Goal: Task Accomplishment & Management: Manage account settings

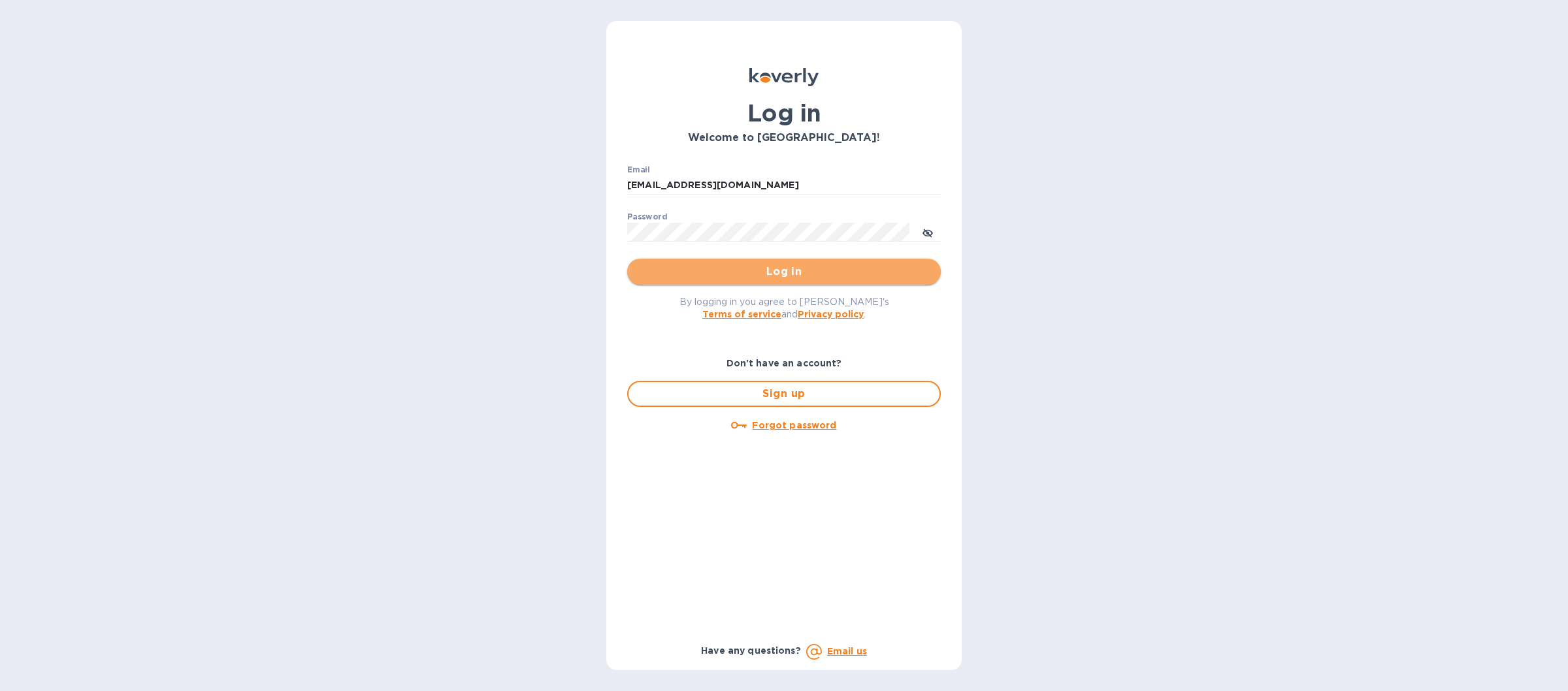
click at [649, 274] on span "Log in" at bounding box center [783, 272] width 293 height 15
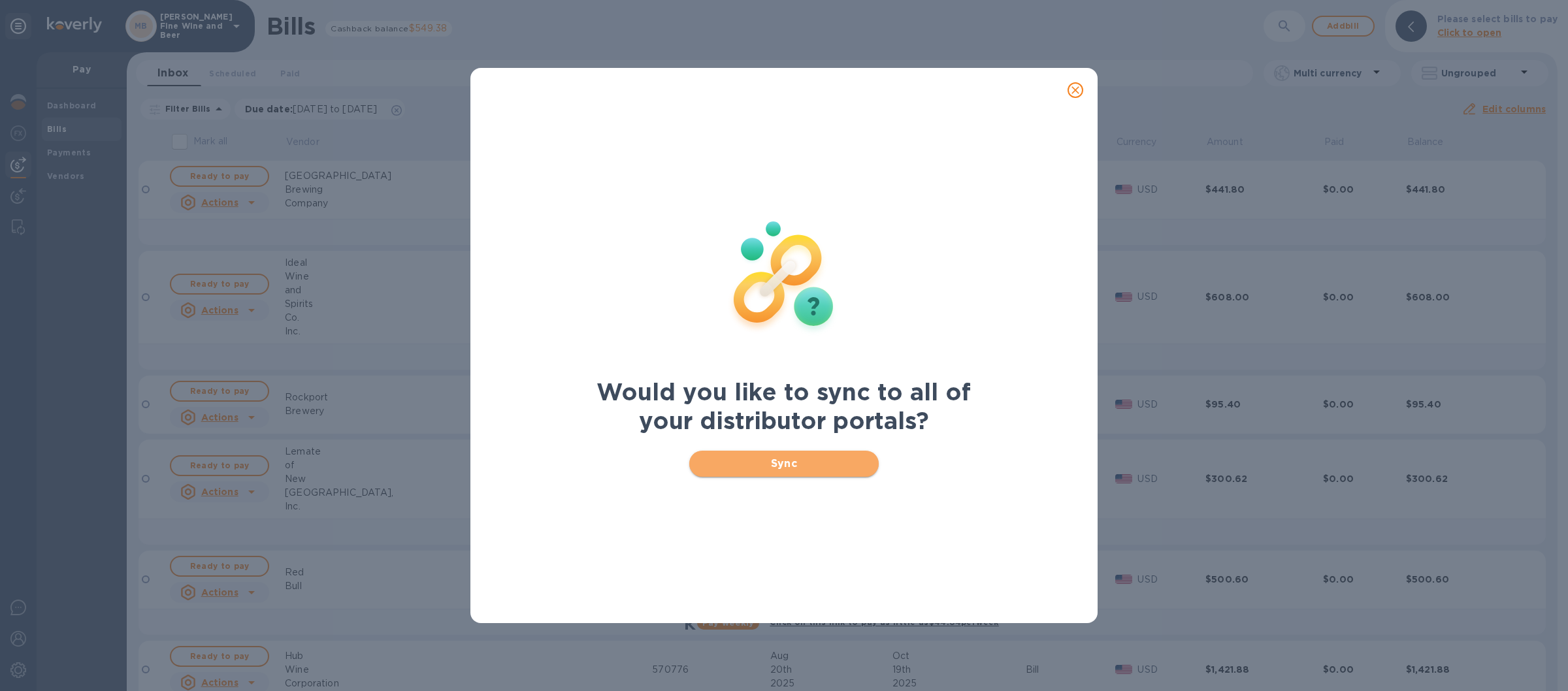
click at [725, 473] on button "Sync" at bounding box center [783, 463] width 190 height 26
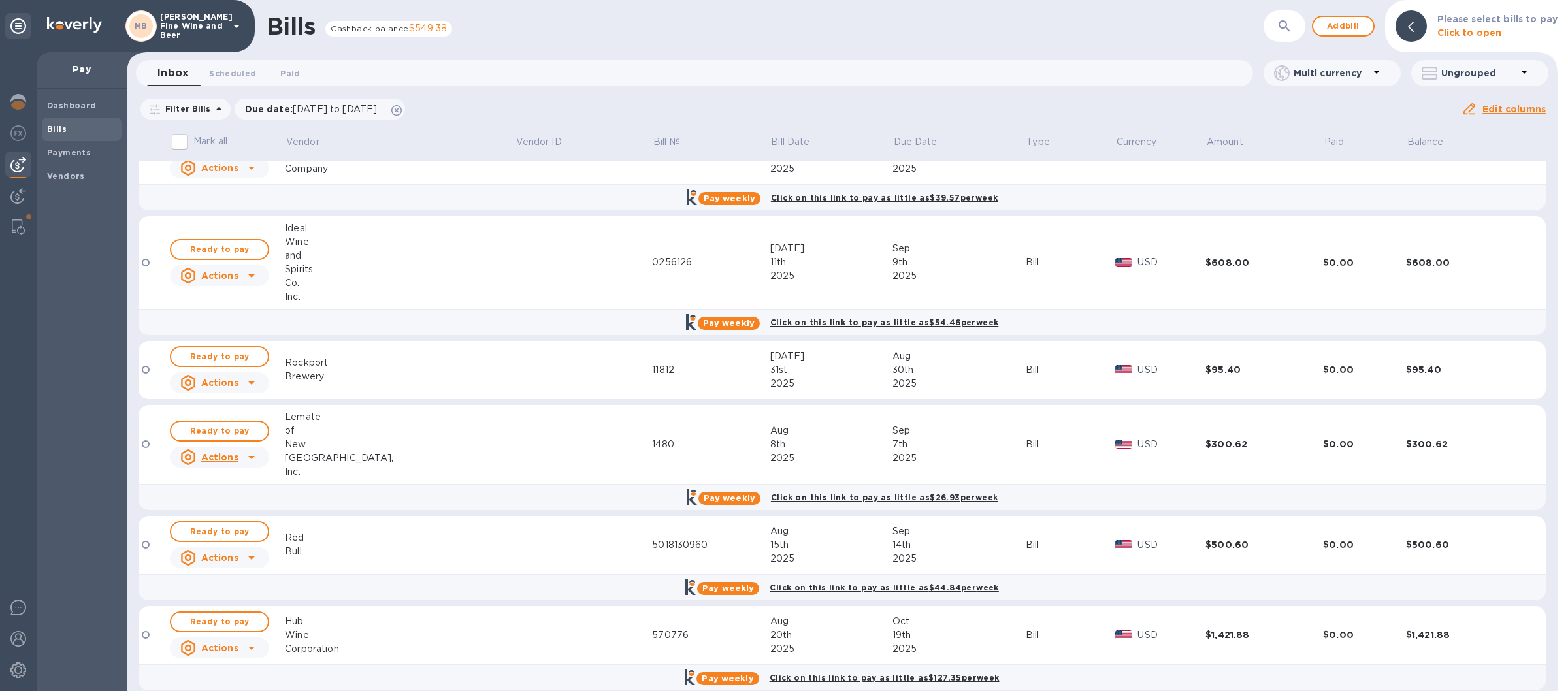
scroll to position [52, 0]
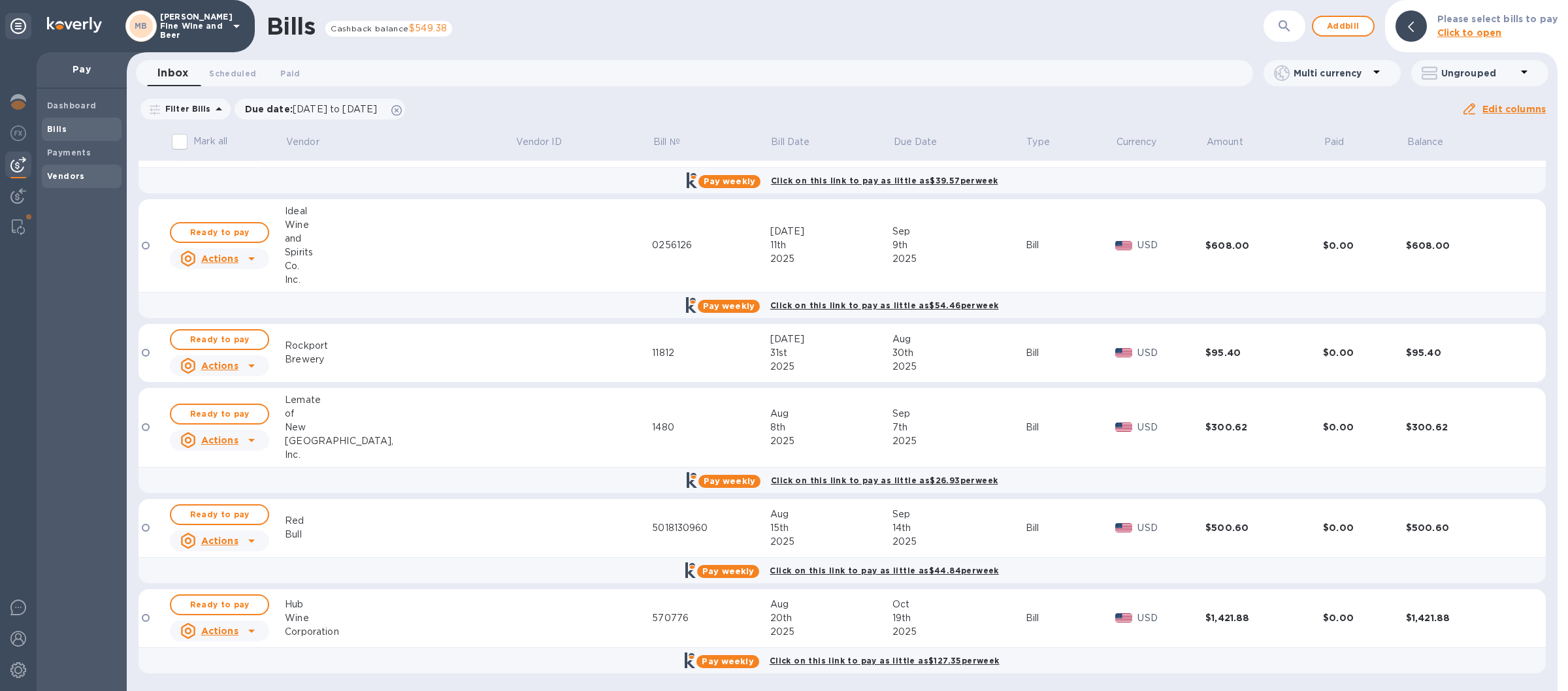
click at [67, 176] on b "Vendors" at bounding box center [66, 175] width 38 height 10
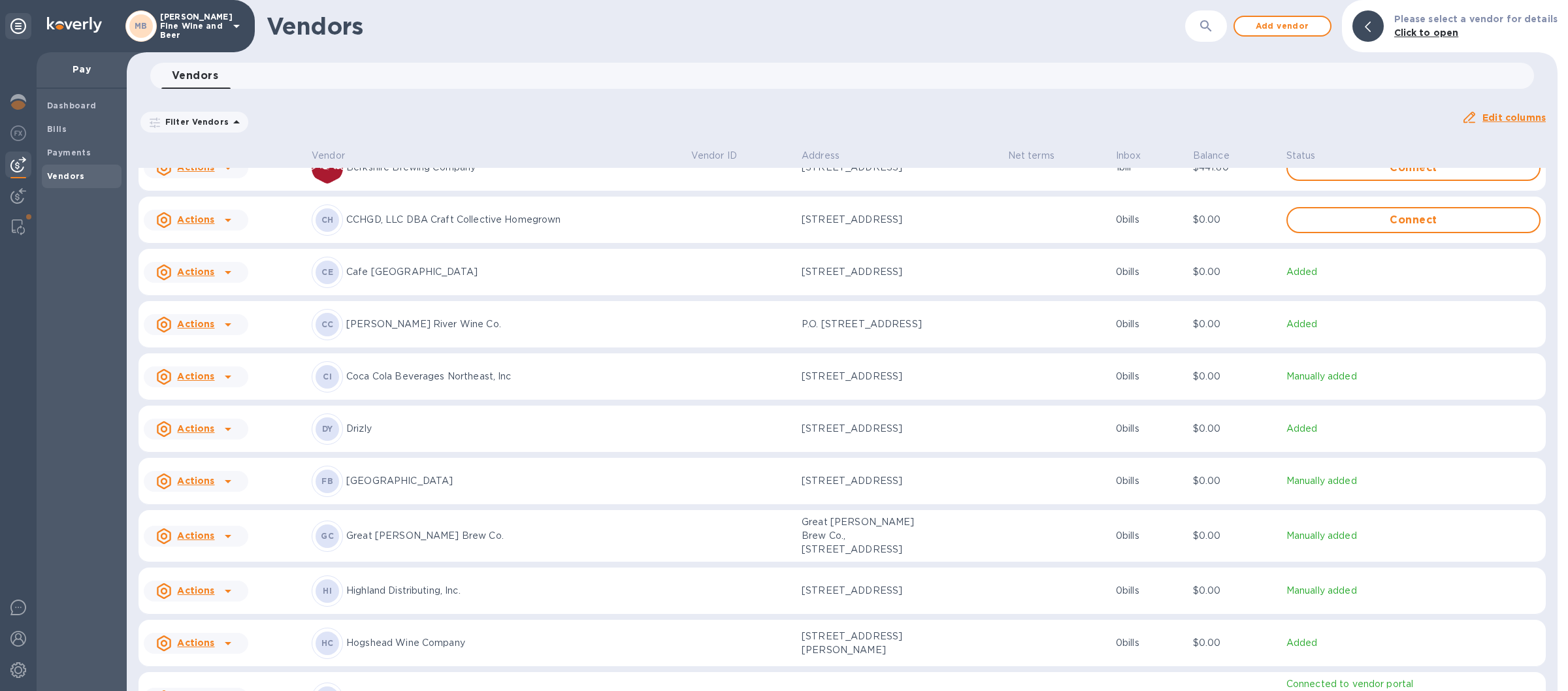
scroll to position [781, 0]
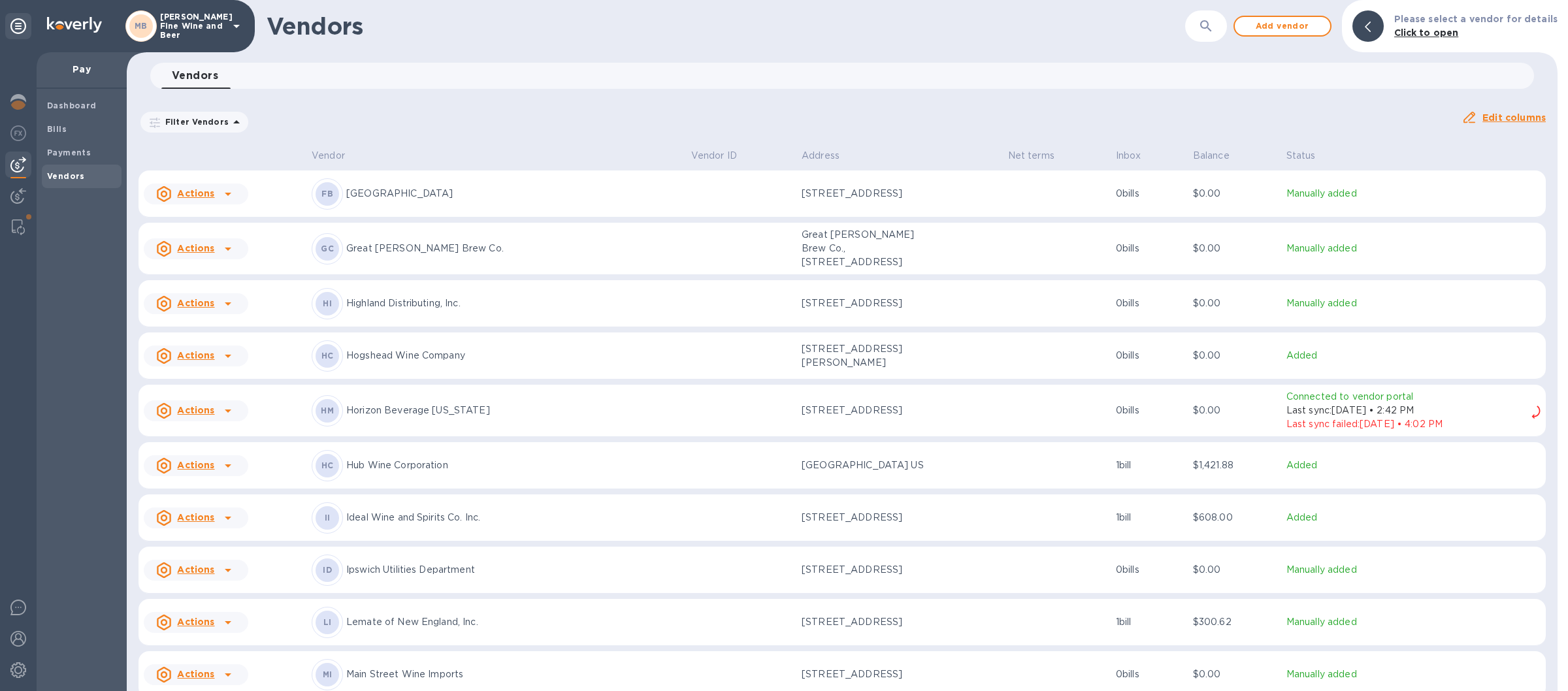
click at [418, 471] on p "Hub Wine Corporation" at bounding box center [513, 465] width 335 height 13
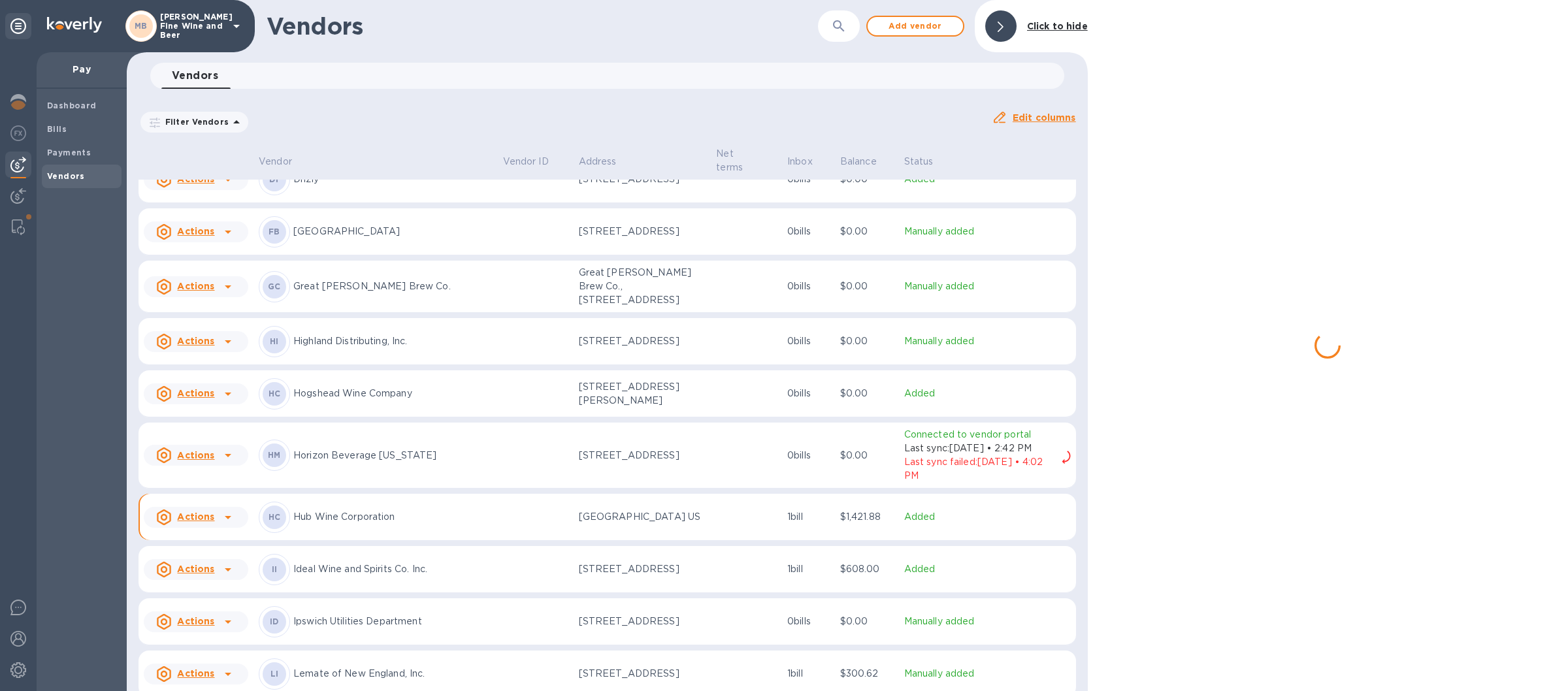
scroll to position [836, 0]
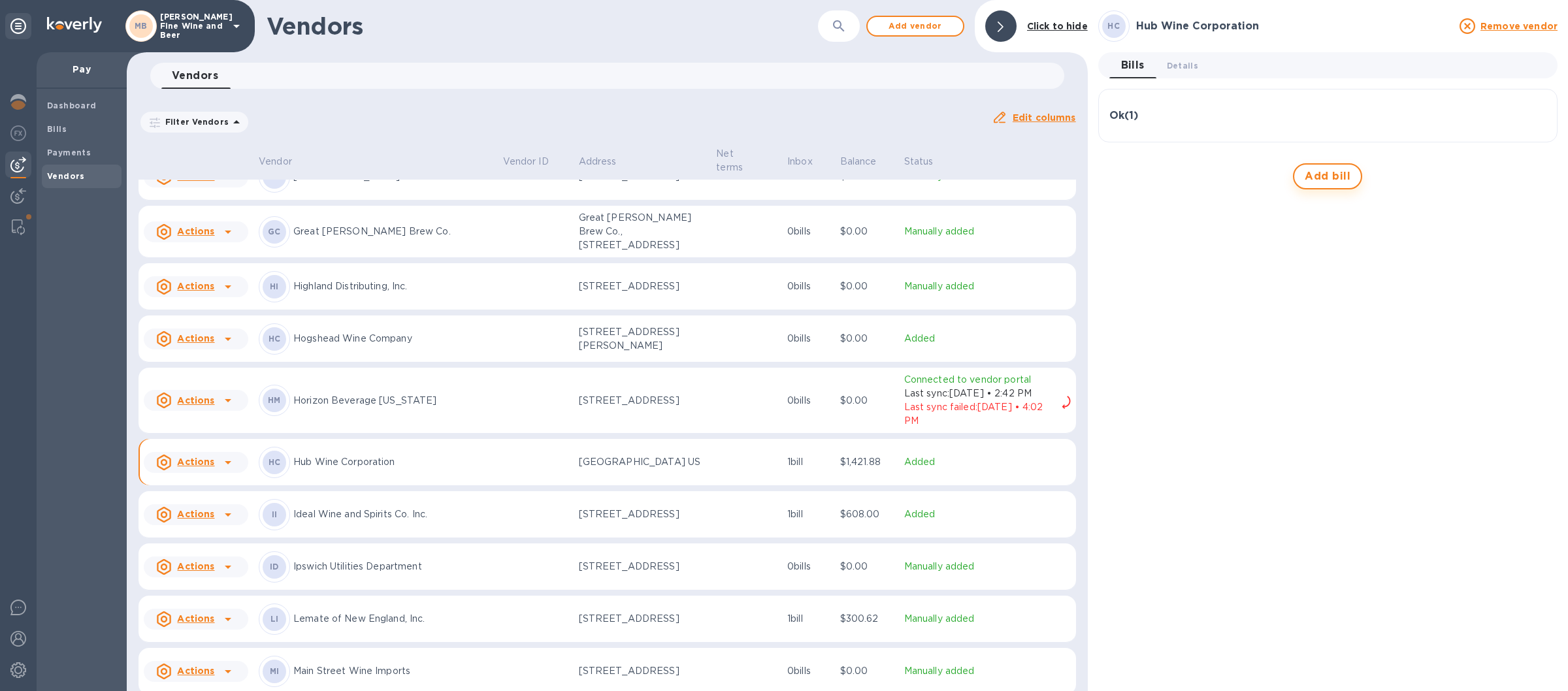
click at [1309, 175] on span "Add bill" at bounding box center [1328, 176] width 46 height 15
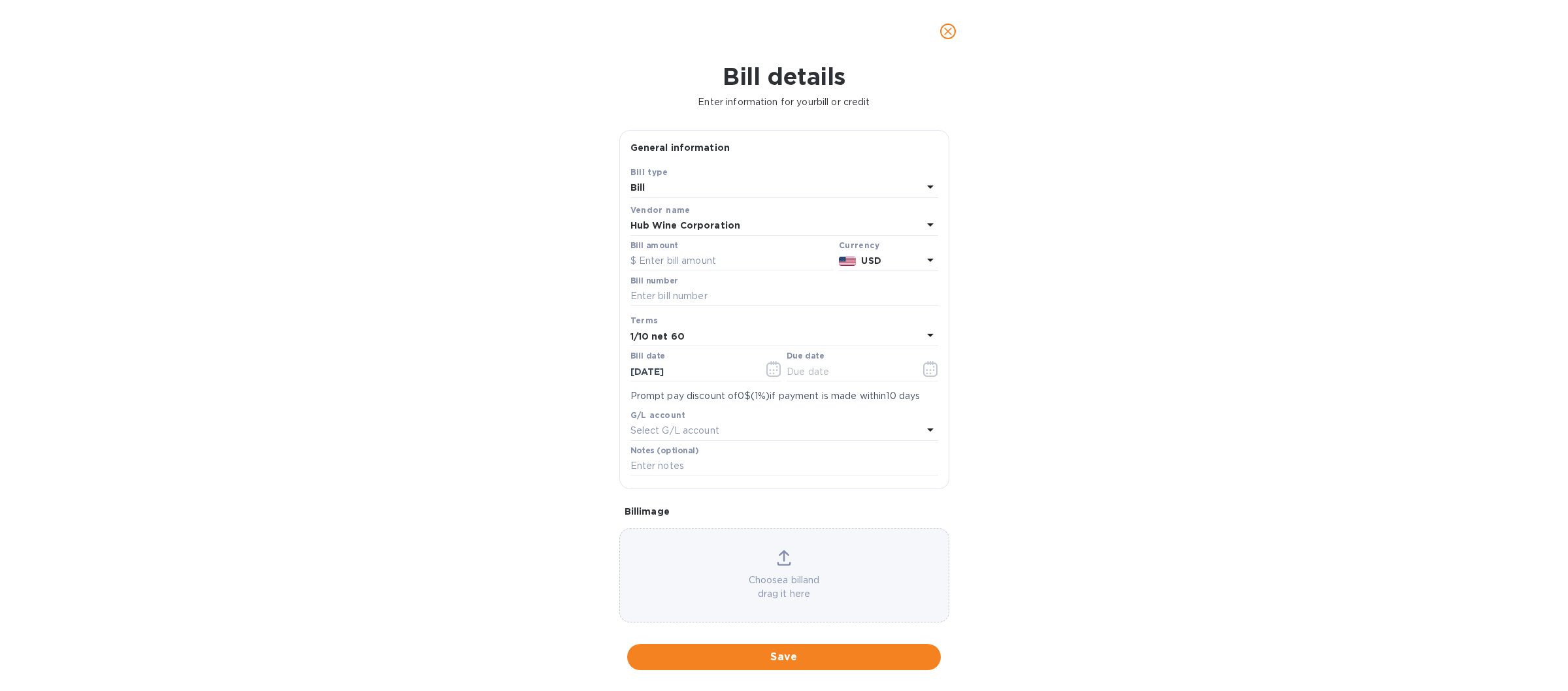
type input "[DATE]"
click at [662, 255] on input "text" at bounding box center [732, 261] width 203 height 20
type input "290.28"
type input "571000"
drag, startPoint x: 778, startPoint y: 658, endPoint x: 768, endPoint y: 660, distance: 10.2
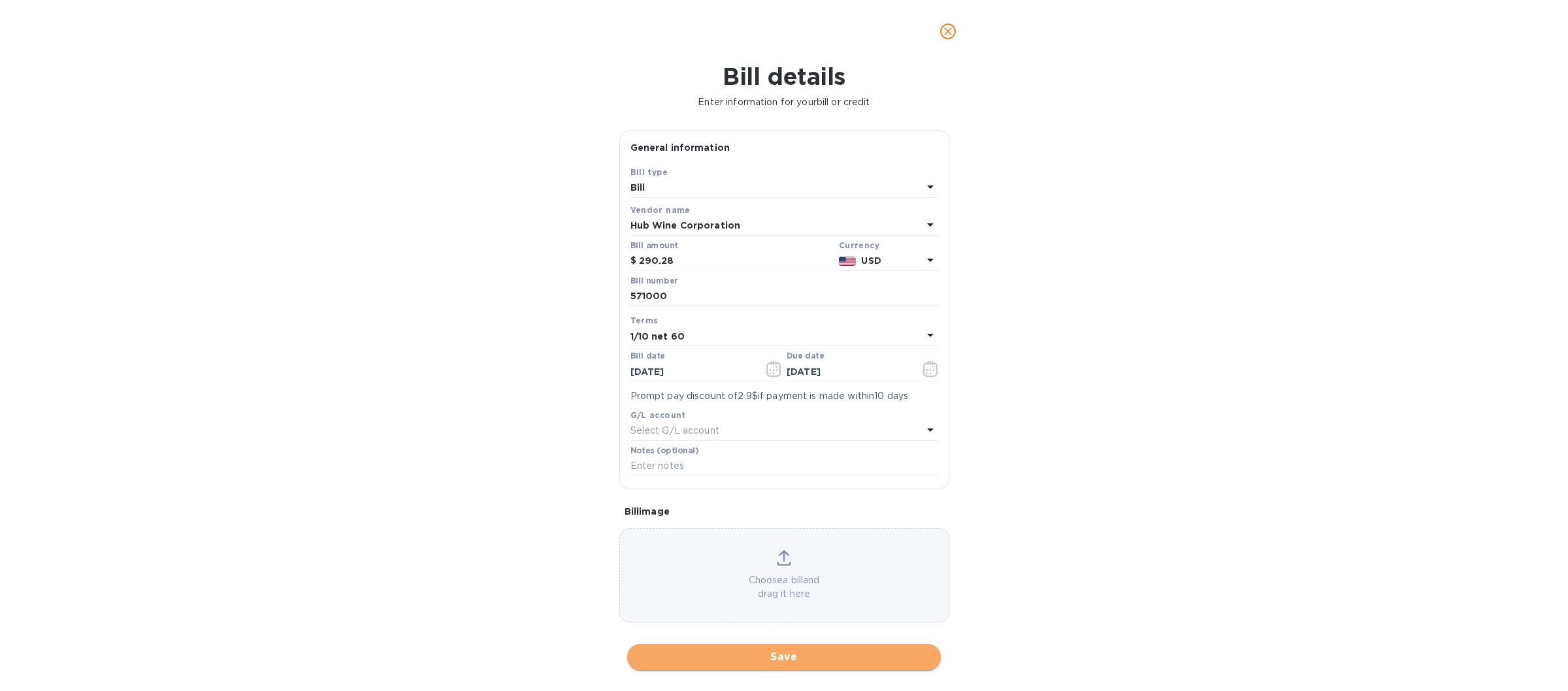
click at [770, 663] on span "Save" at bounding box center [783, 657] width 293 height 15
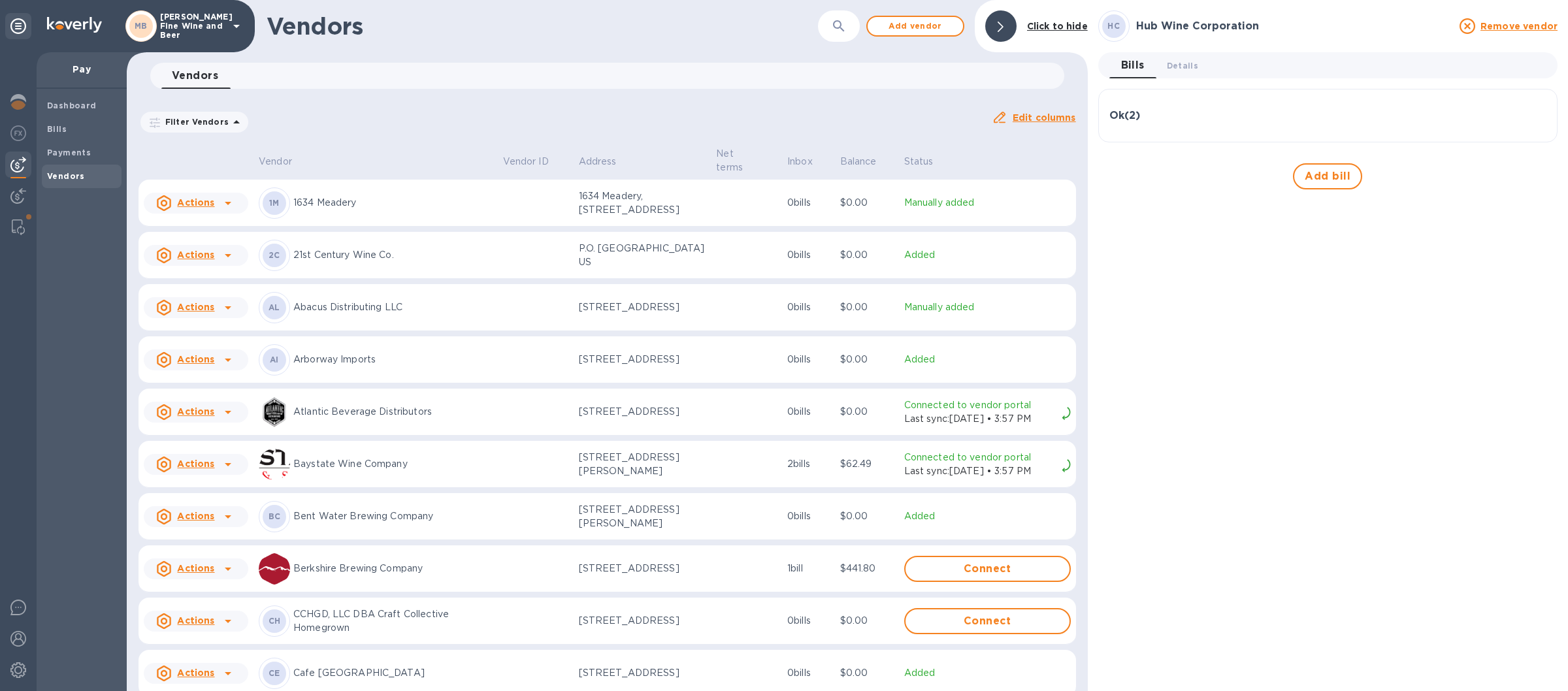
drag, startPoint x: 17, startPoint y: 635, endPoint x: 52, endPoint y: 641, distance: 35.5
click at [15, 638] on img at bounding box center [18, 639] width 15 height 15
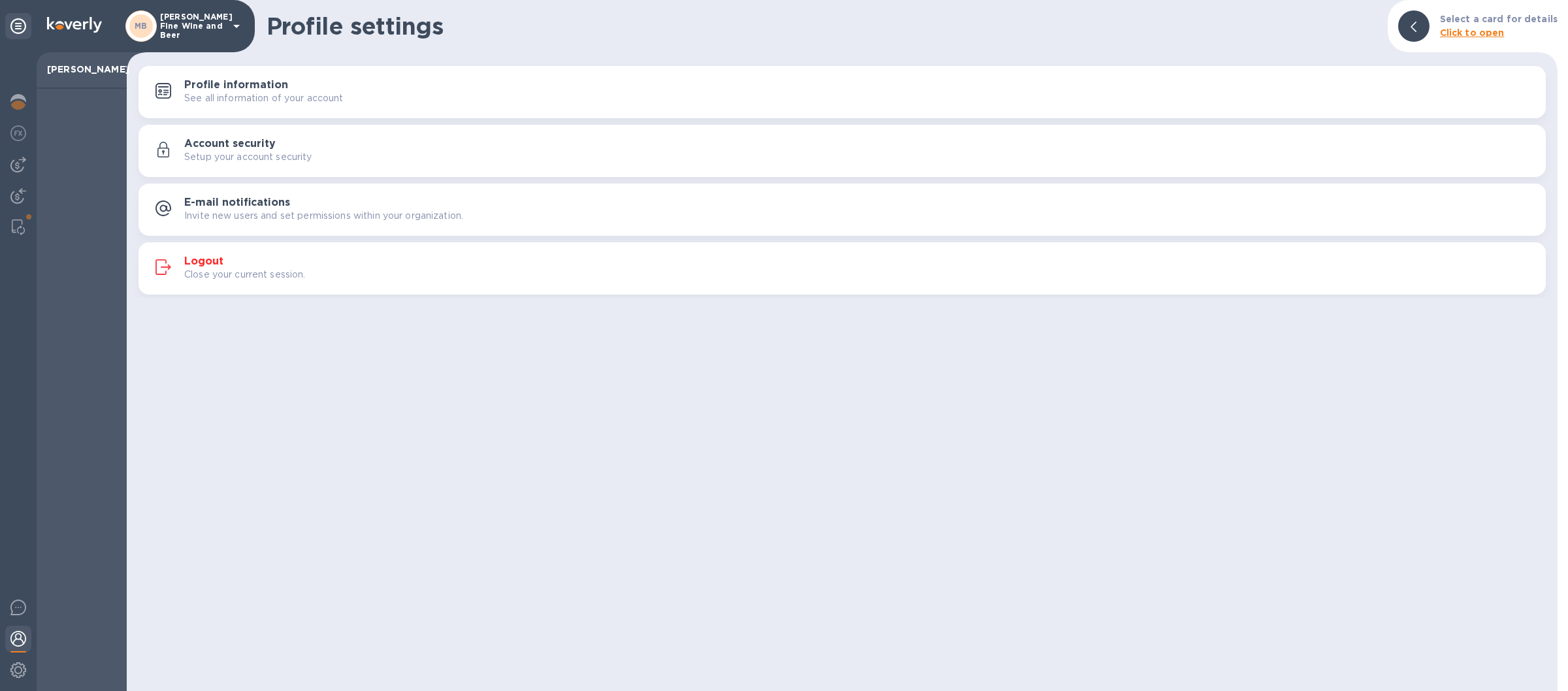
click at [469, 264] on div "Logout Close your current session." at bounding box center [859, 268] width 1351 height 26
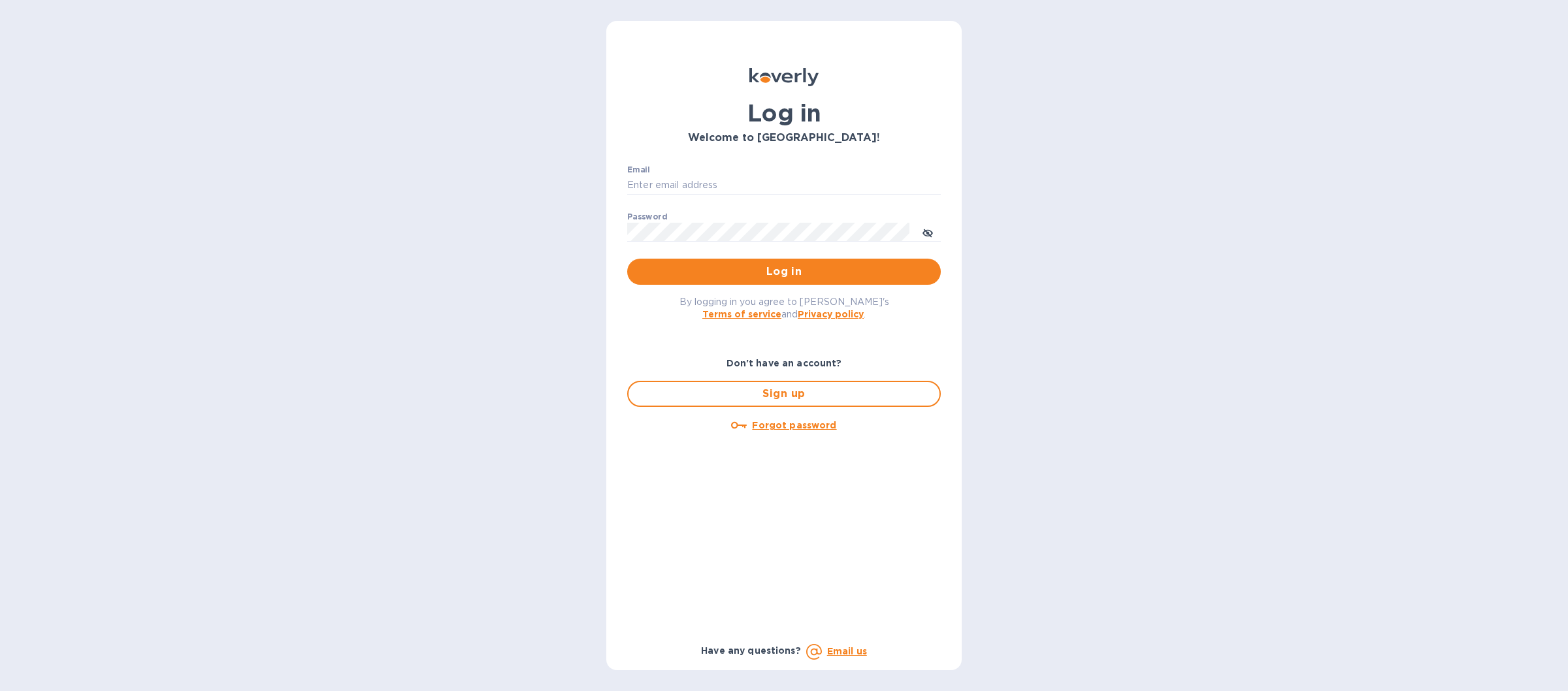
type input "[EMAIL_ADDRESS][DOMAIN_NAME]"
